Goal: Task Accomplishment & Management: Use online tool/utility

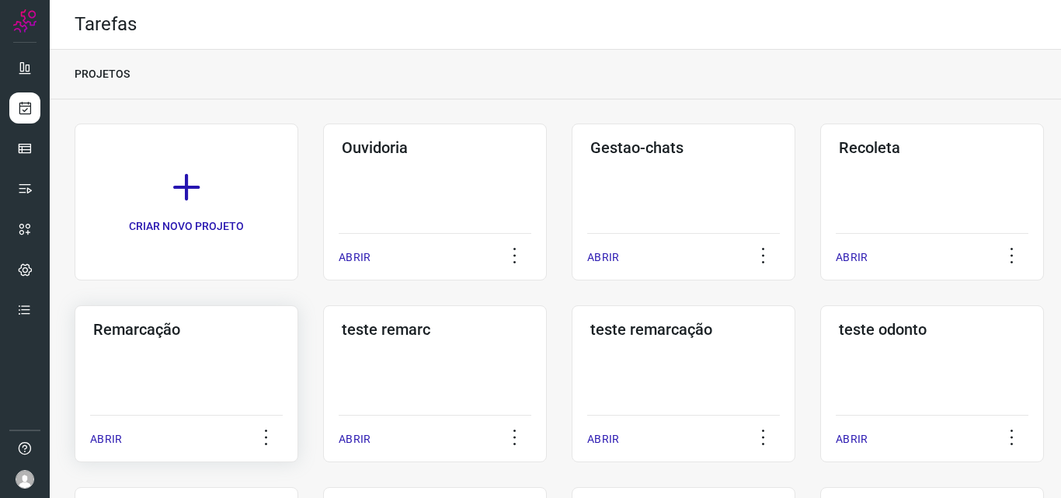
click at [238, 417] on div "ABRIR" at bounding box center [186, 434] width 193 height 39
click at [323, 396] on div "Remarcação ABRIR" at bounding box center [435, 383] width 224 height 157
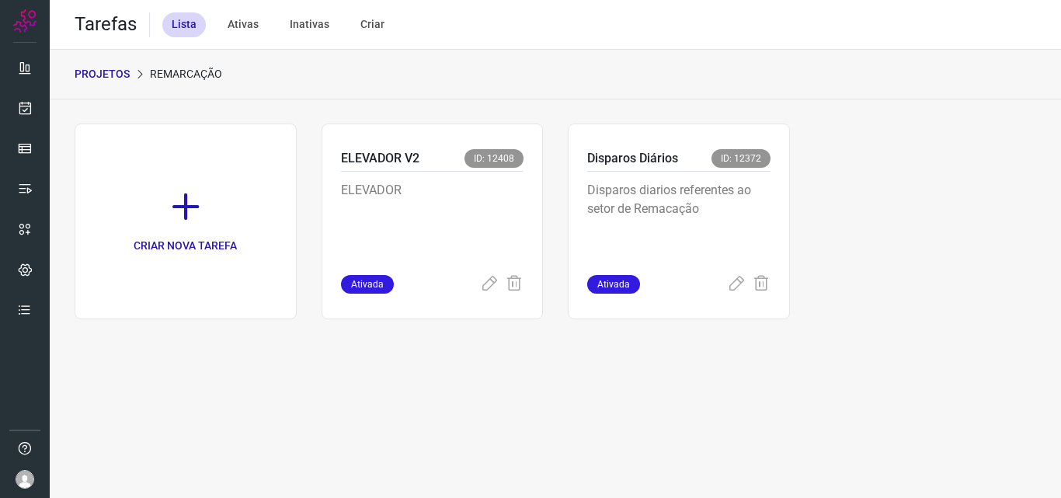
click at [680, 216] on p "Disparos diarios referentes ao setor de Remacação" at bounding box center [678, 220] width 183 height 78
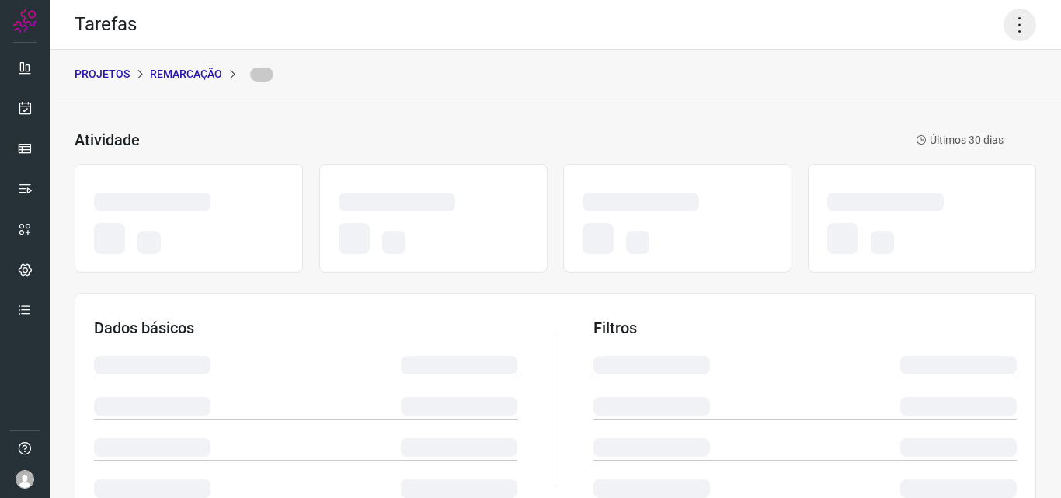
click at [1004, 31] on icon at bounding box center [1020, 25] width 33 height 33
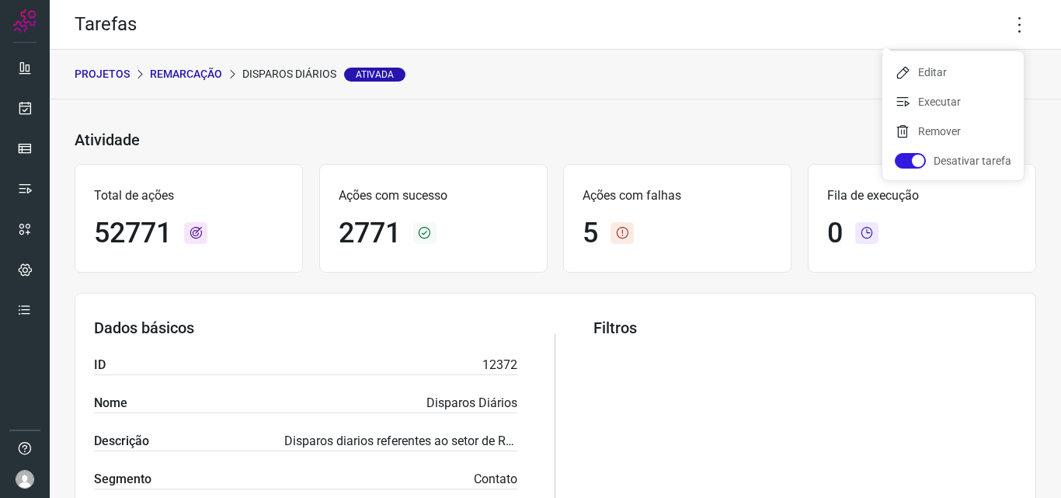
click at [960, 88] on ul "Editar Executar Remover Desativar tarefa" at bounding box center [952, 115] width 141 height 129
click at [952, 97] on li "Executar" at bounding box center [952, 101] width 141 height 25
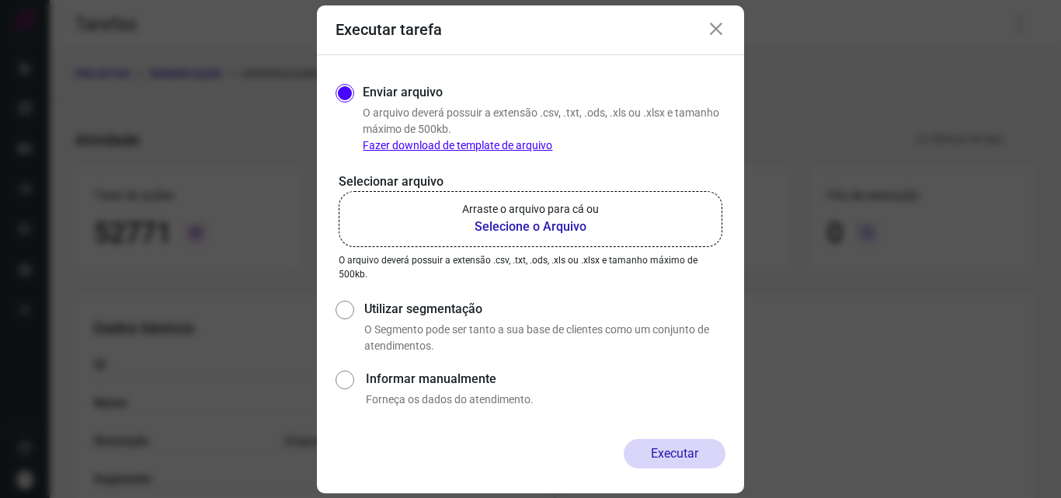
click at [503, 223] on b "Selecione o Arquivo" at bounding box center [530, 227] width 137 height 19
click at [0, 0] on input "Arraste o arquivo para cá ou Selecione o Arquivo" at bounding box center [0, 0] width 0 height 0
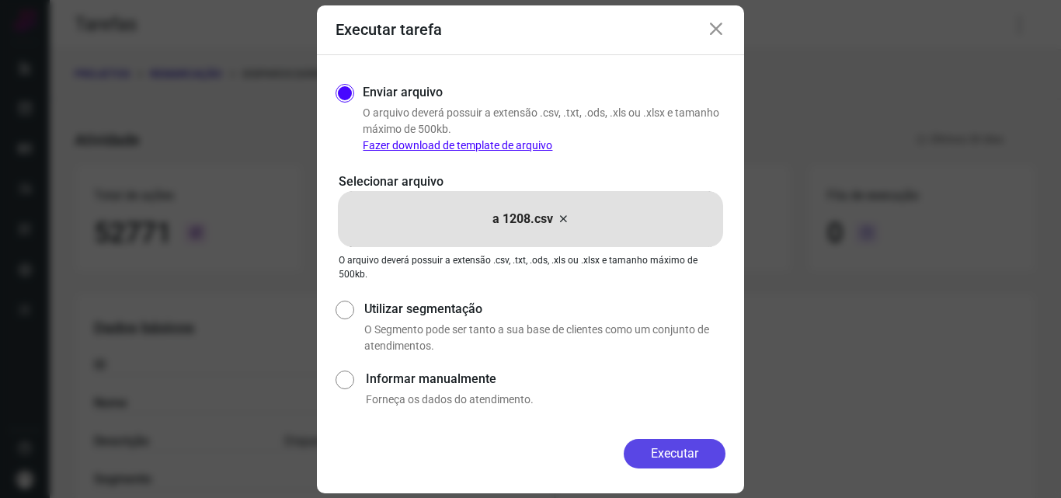
click at [676, 460] on button "Executar" at bounding box center [675, 454] width 102 height 30
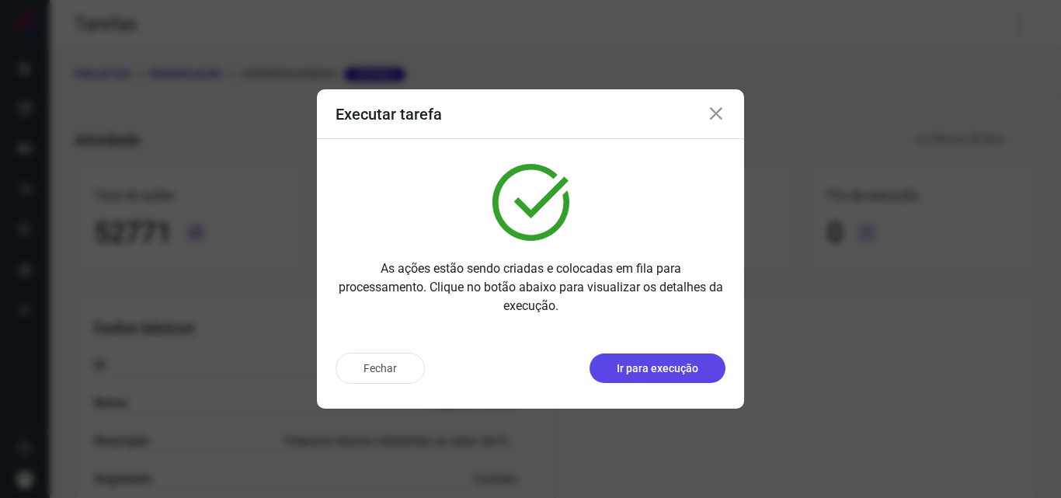
click at [667, 369] on p "Ir para execução" at bounding box center [658, 368] width 82 height 16
